Goal: Find specific page/section: Find specific page/section

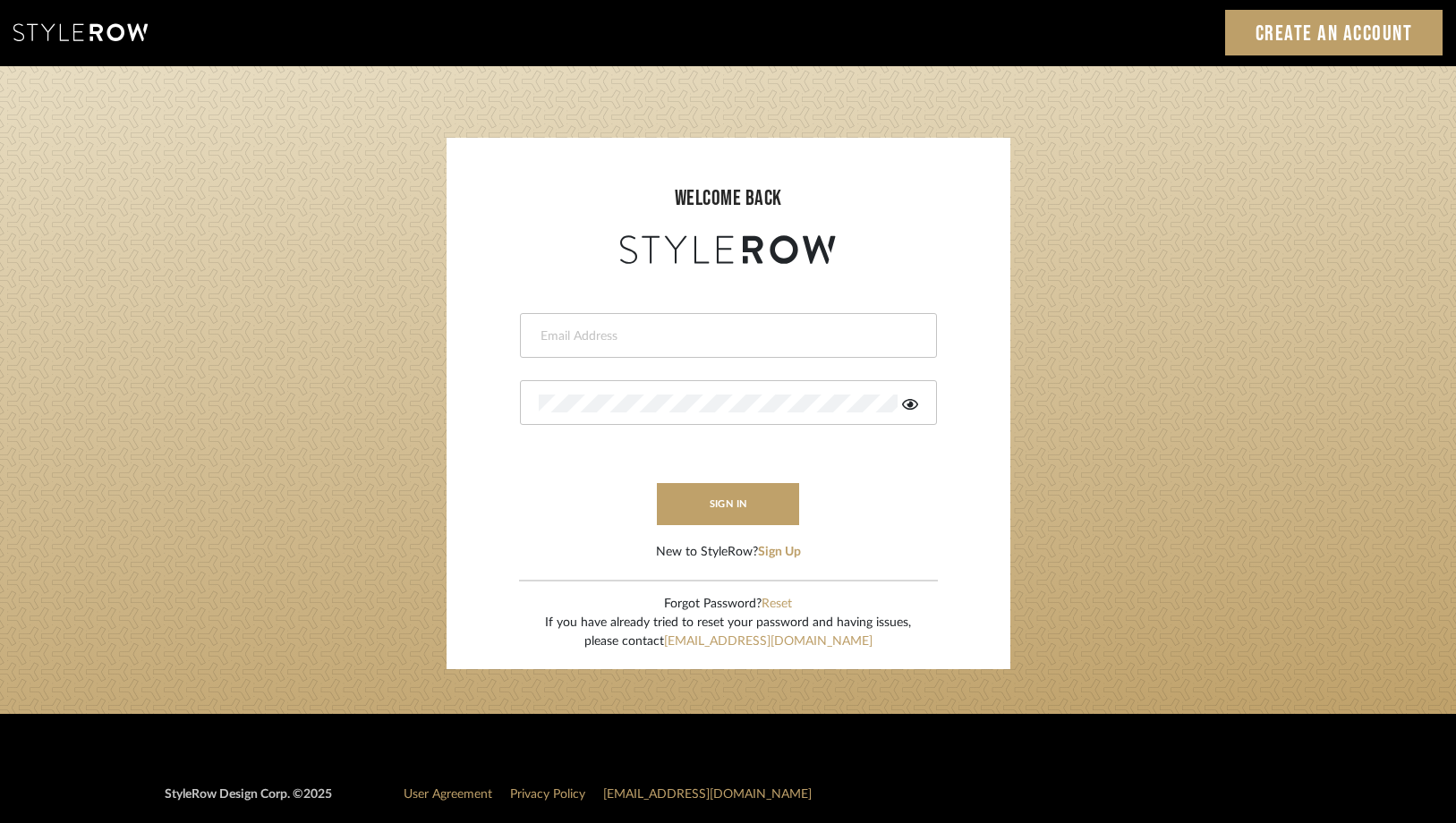
click at [578, 345] on div at bounding box center [728, 336] width 417 height 45
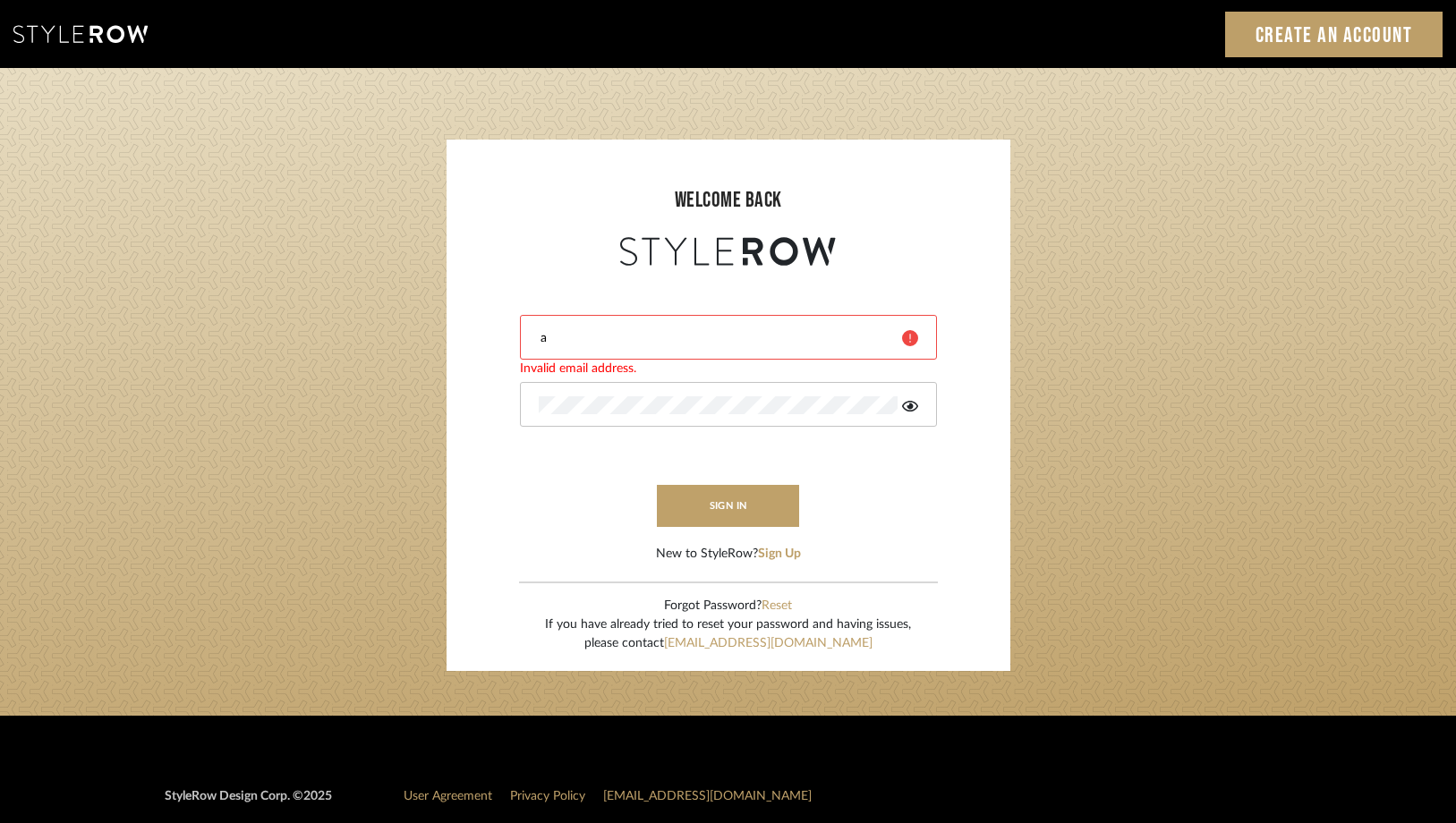
type input "ac@cerusedesign.com"
click at [735, 507] on button "sign in" at bounding box center [728, 505] width 143 height 42
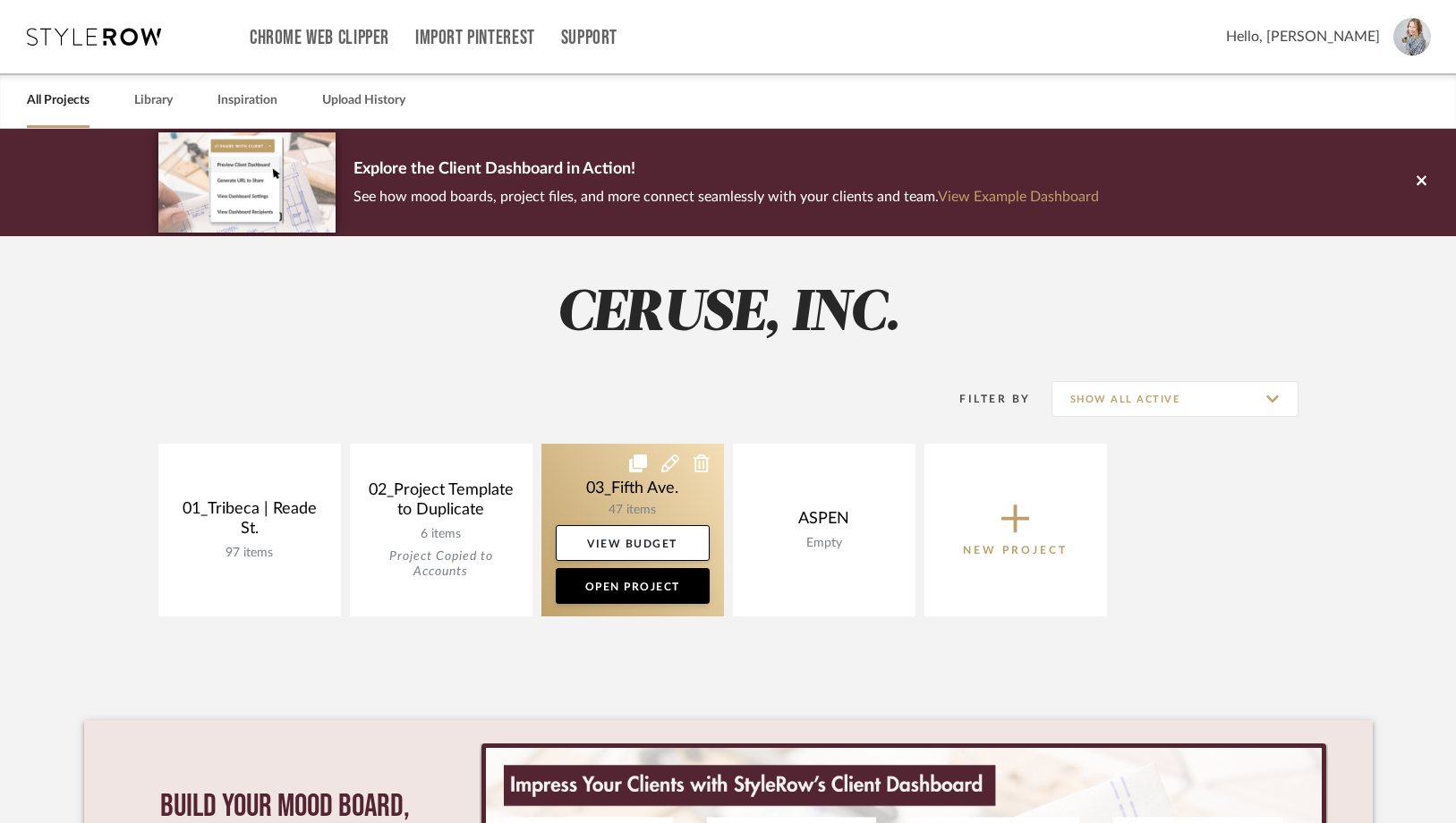
drag, startPoint x: 627, startPoint y: 497, endPoint x: 606, endPoint y: 493, distance: 21.4
click at [627, 497] on link at bounding box center [632, 530] width 182 height 172
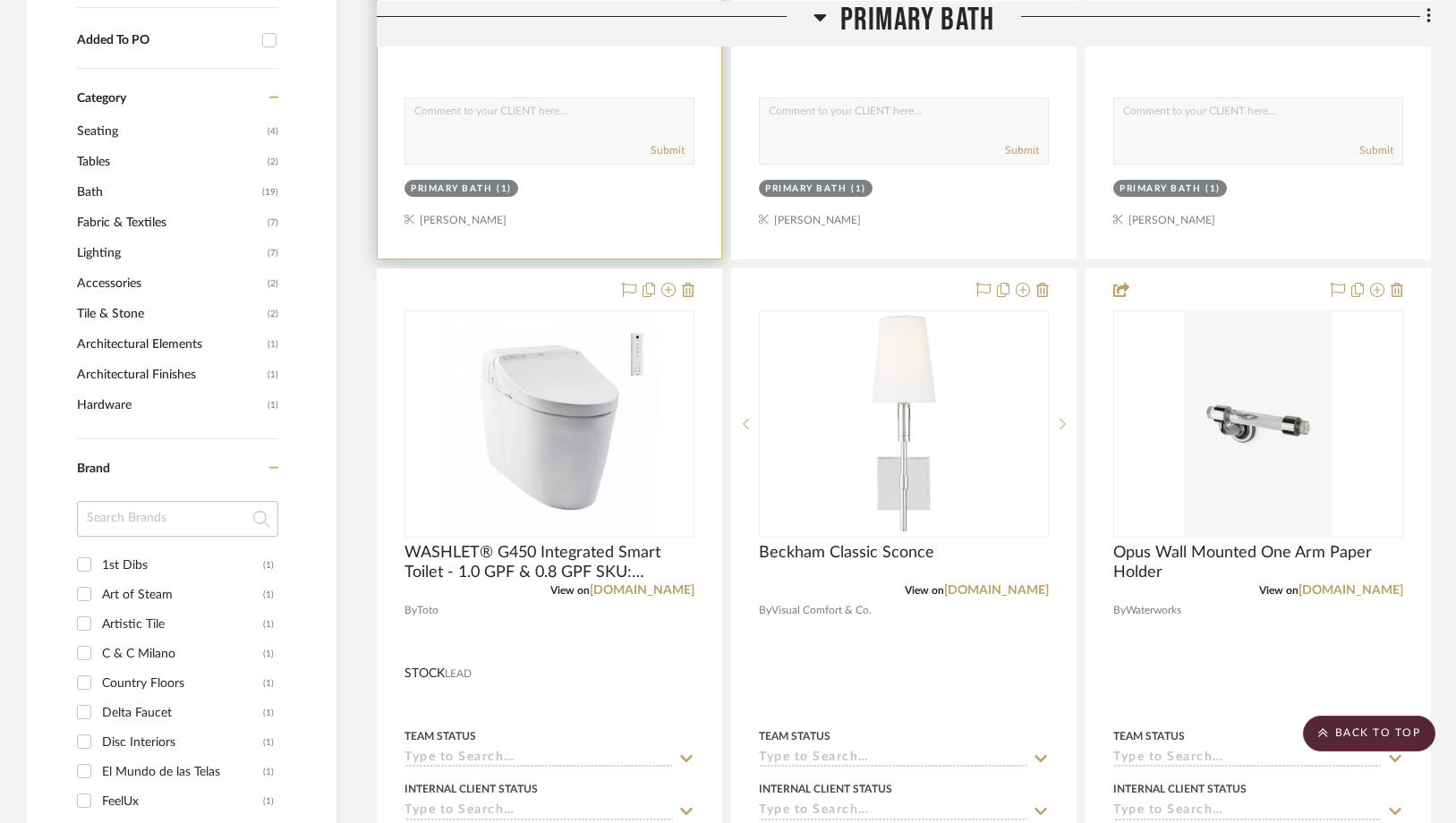
scroll to position [1225, 0]
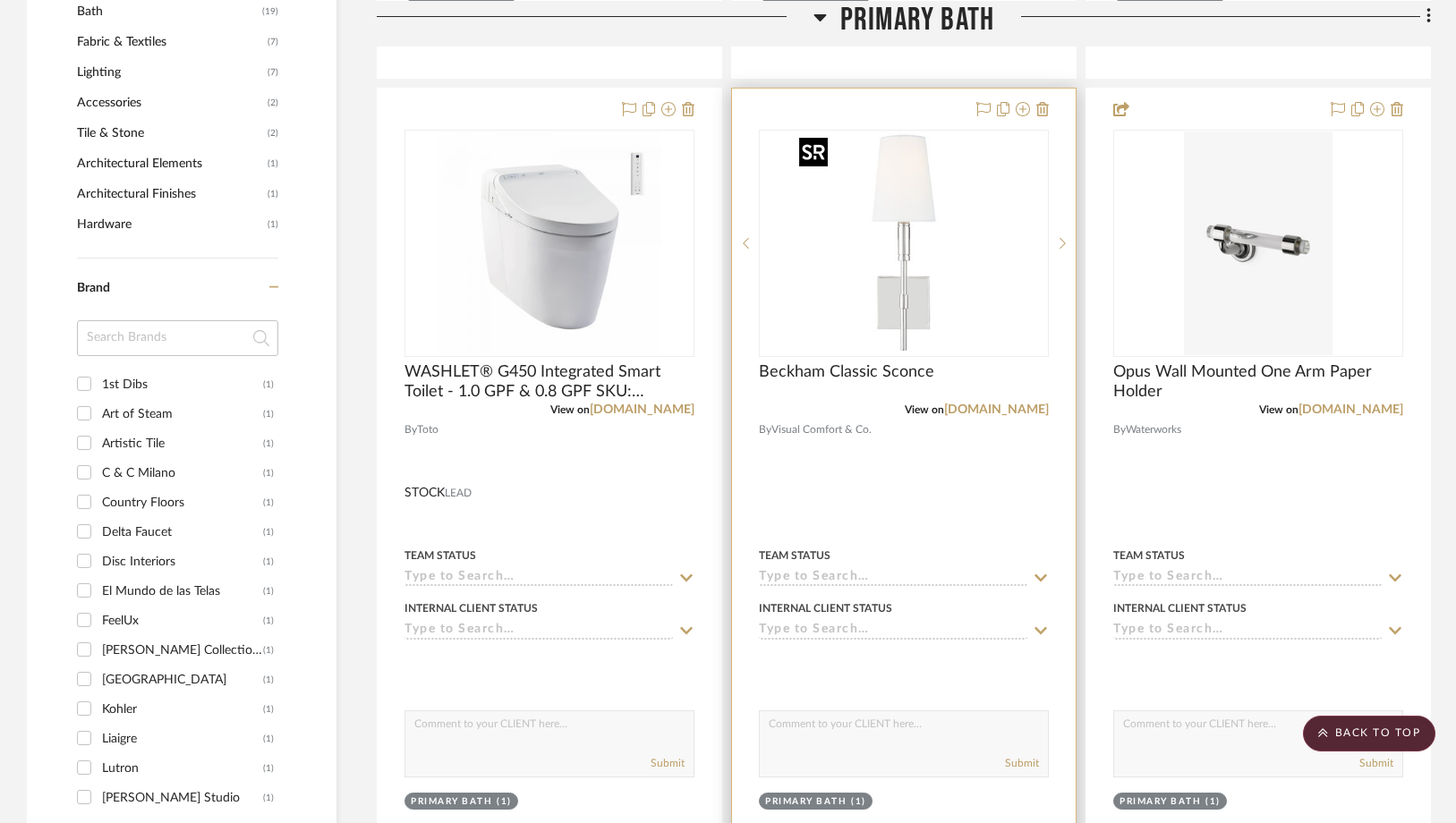
click at [922, 271] on img "0" at bounding box center [904, 243] width 224 height 224
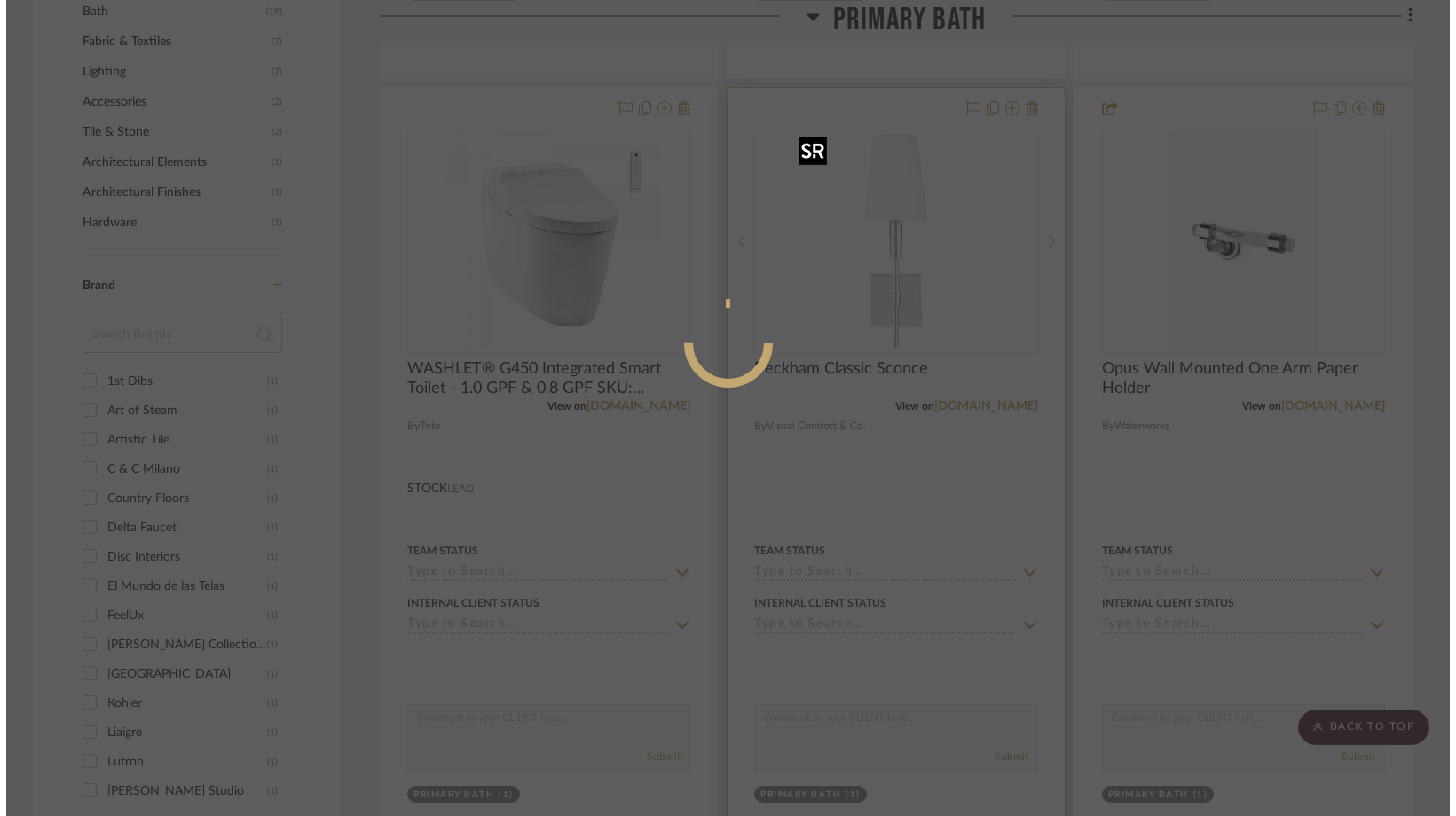
scroll to position [0, 0]
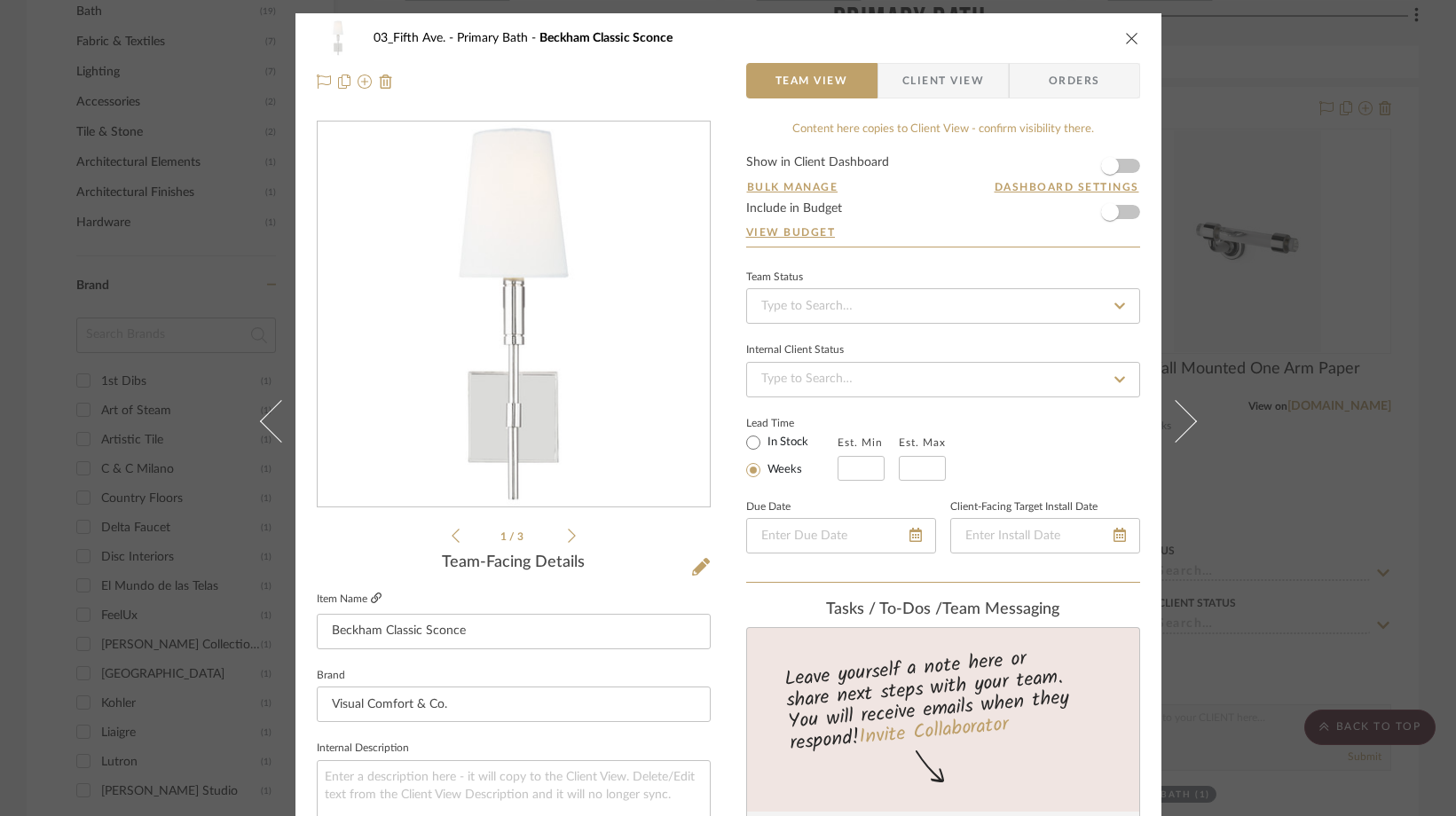
click at [371, 598] on icon at bounding box center [376, 598] width 11 height 11
